Goal: Navigation & Orientation: Find specific page/section

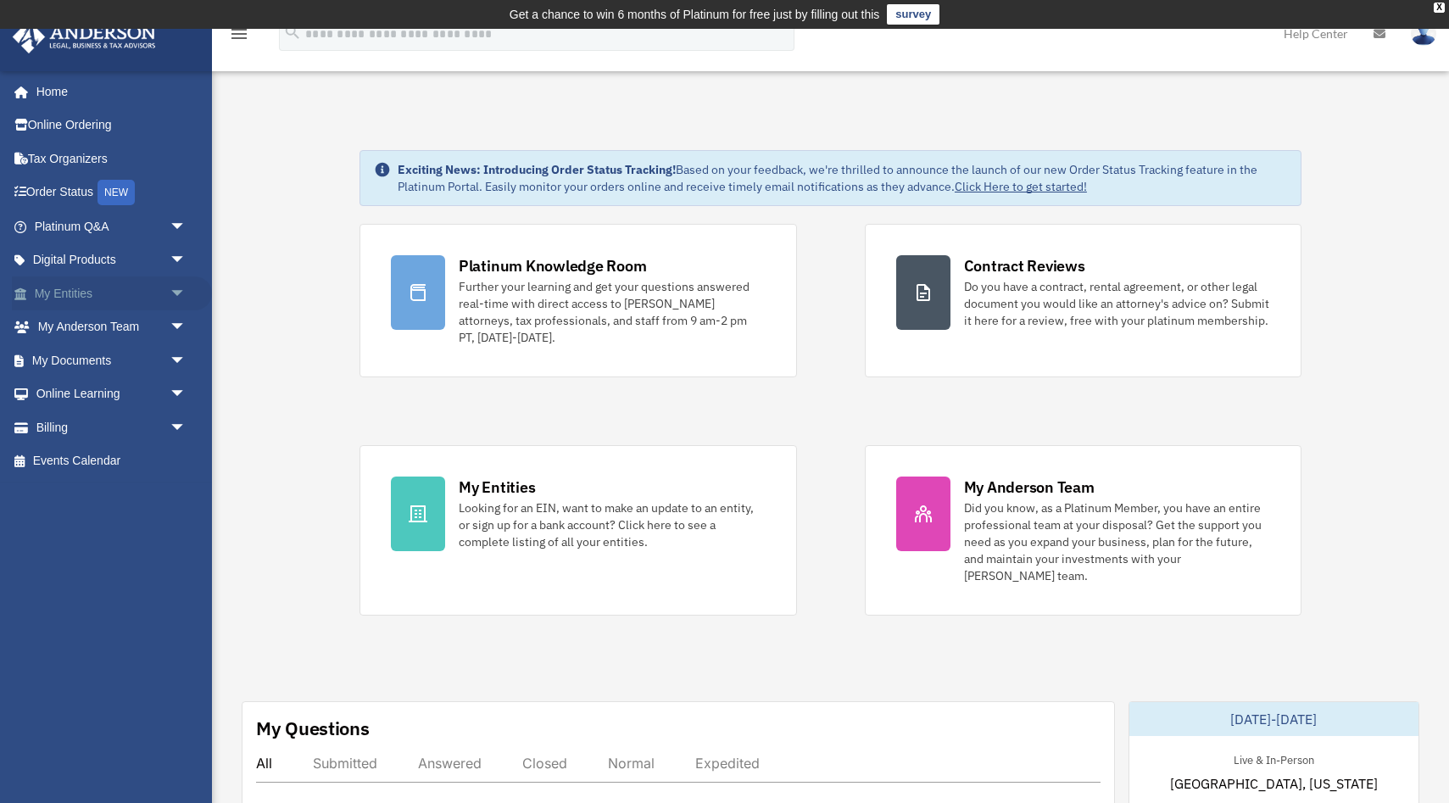
click at [37, 297] on link "My Entities arrow_drop_down" at bounding box center [112, 293] width 200 height 34
click at [175, 287] on span "arrow_drop_down" at bounding box center [187, 293] width 34 height 35
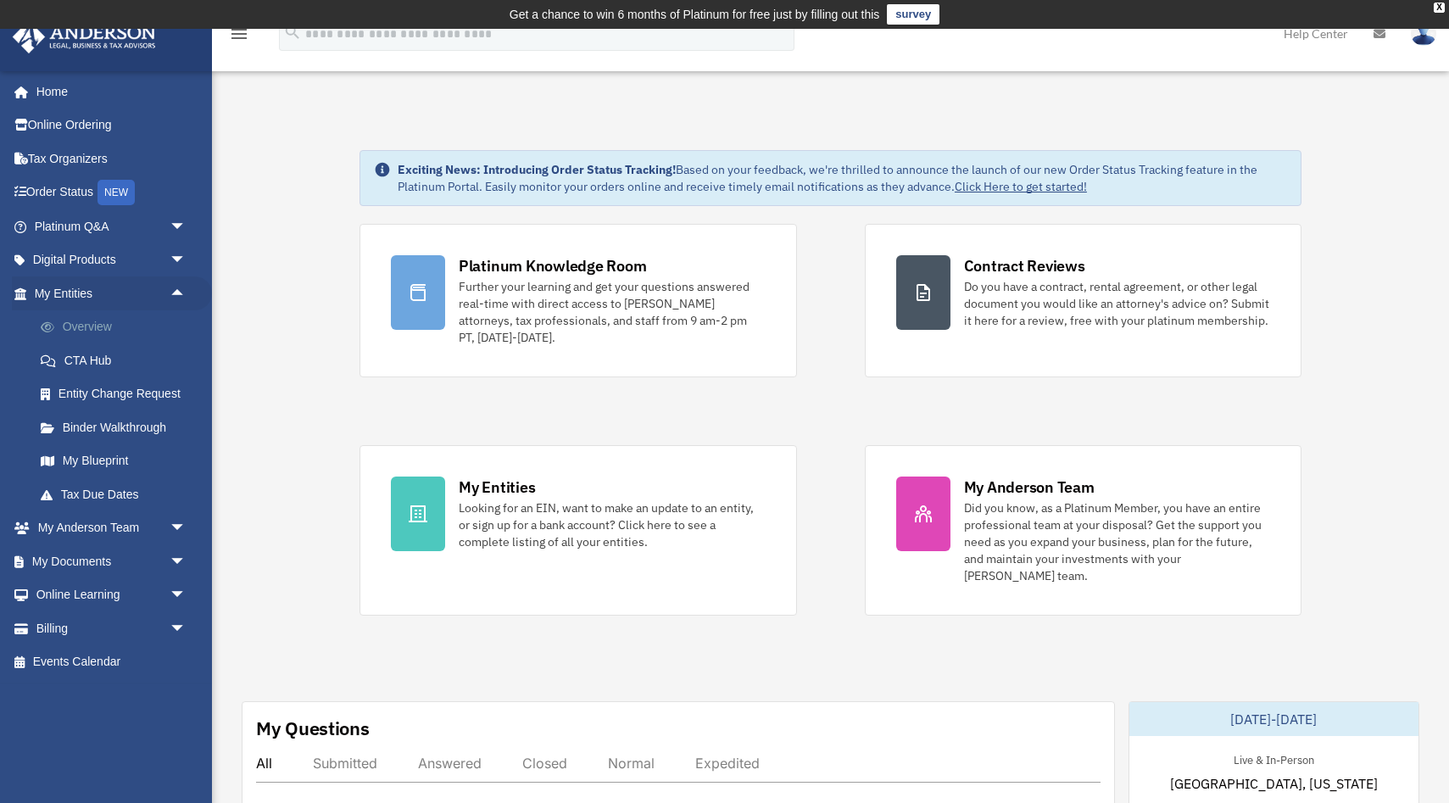
click at [75, 330] on link "Overview" at bounding box center [118, 327] width 188 height 34
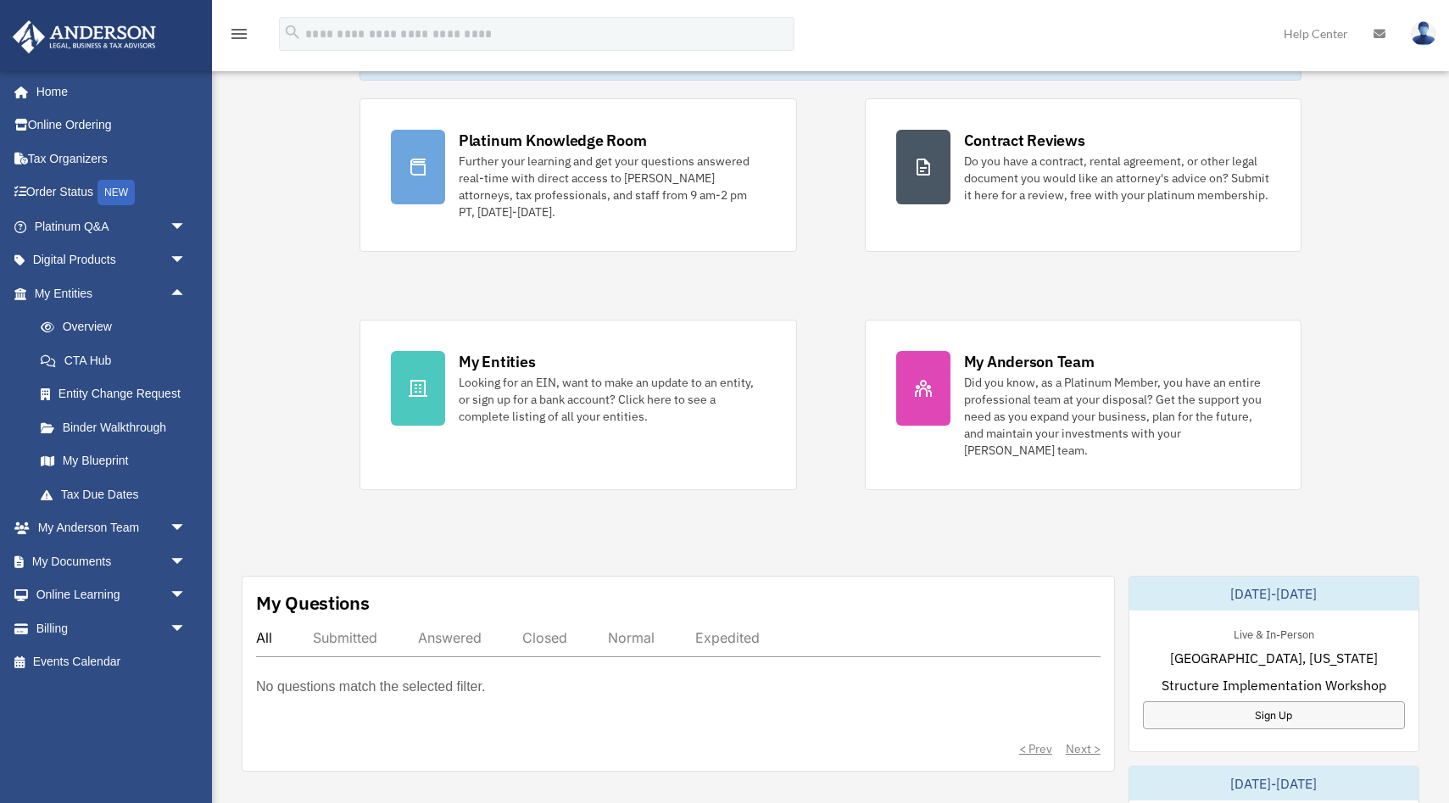
scroll to position [471, 0]
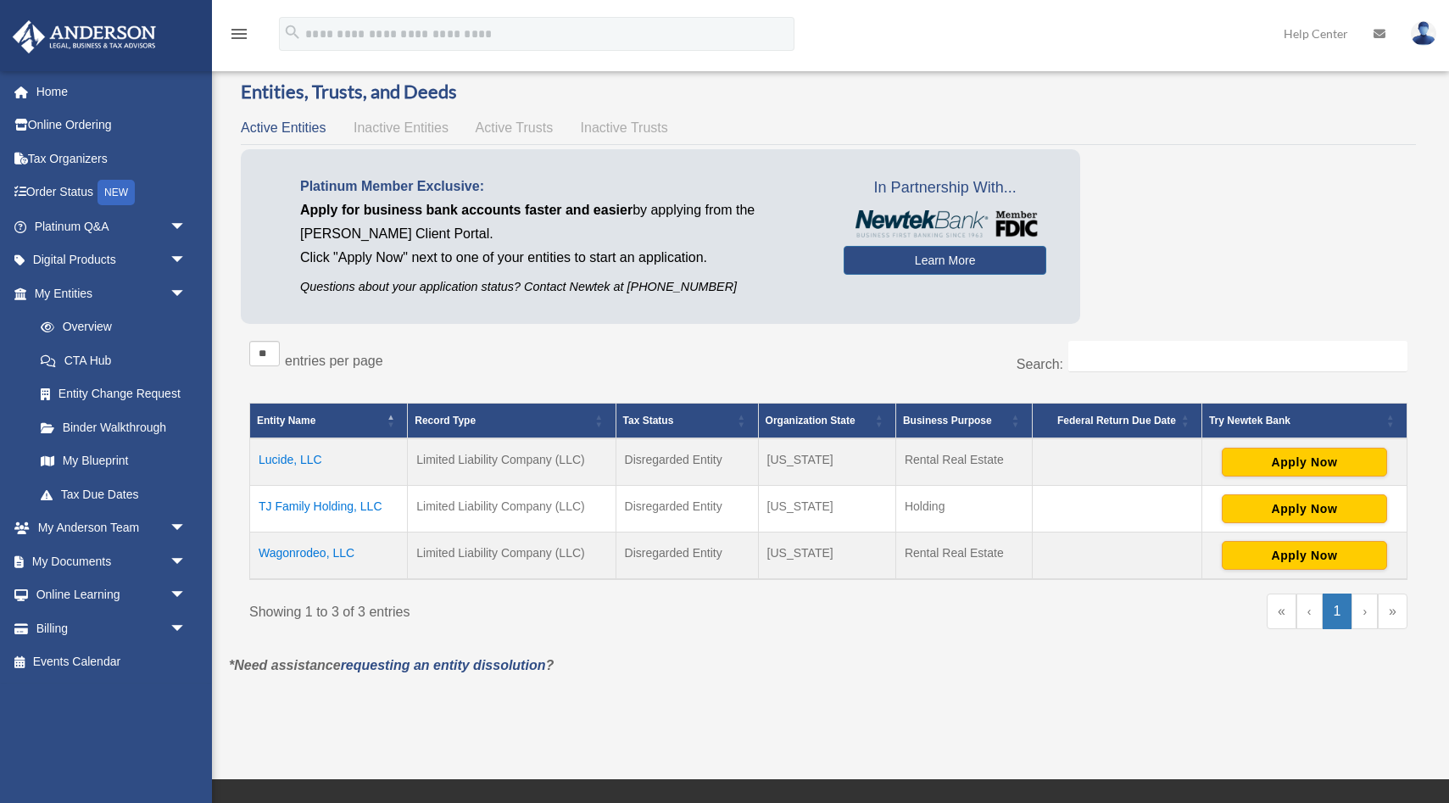
scroll to position [51, 0]
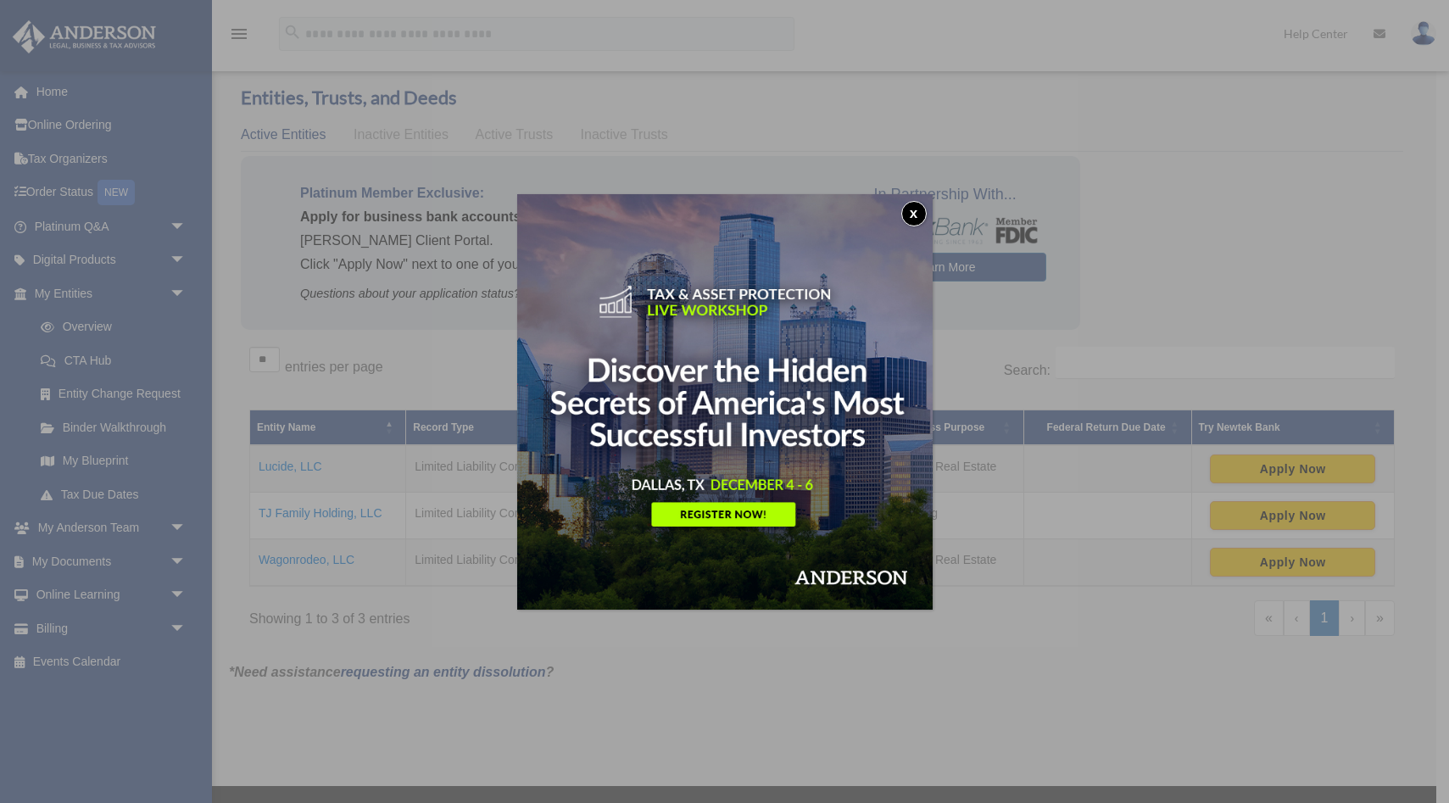
click at [909, 203] on button "x" at bounding box center [913, 213] width 25 height 25
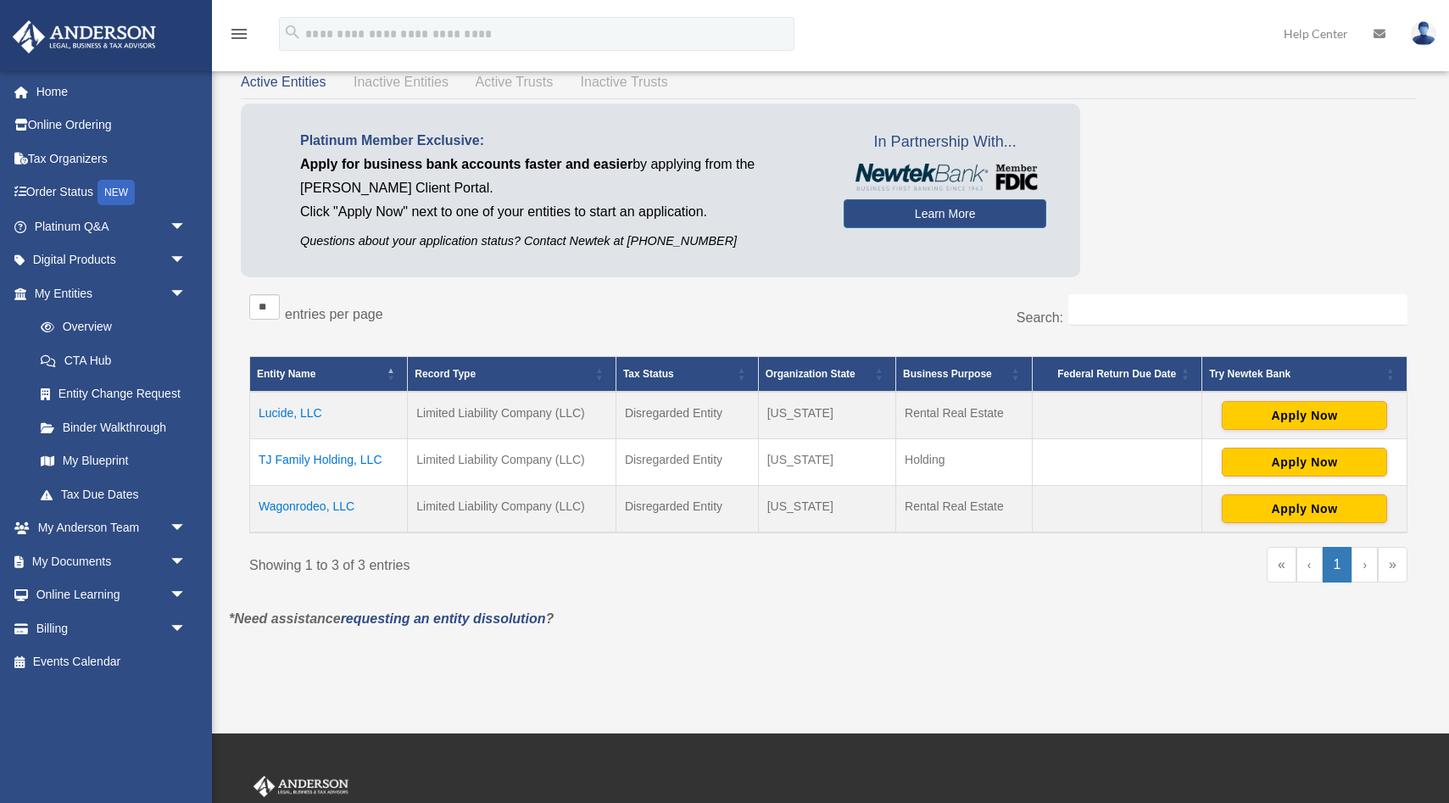
scroll to position [105, 0]
